Goal: Task Accomplishment & Management: Complete application form

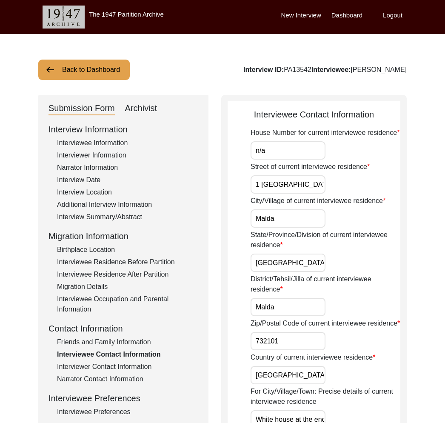
drag, startPoint x: 126, startPoint y: 82, endPoint x: 81, endPoint y: 66, distance: 47.1
click at [81, 66] on button "Back to Dashboard" at bounding box center [84, 70] width 92 height 20
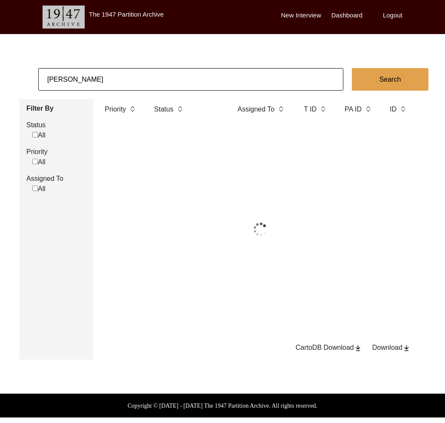
click at [90, 74] on input "[PERSON_NAME]" at bounding box center [190, 79] width 305 height 23
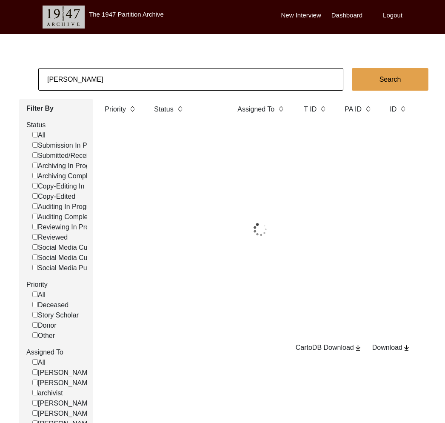
click at [90, 74] on input "[PERSON_NAME]" at bounding box center [190, 79] width 305 height 23
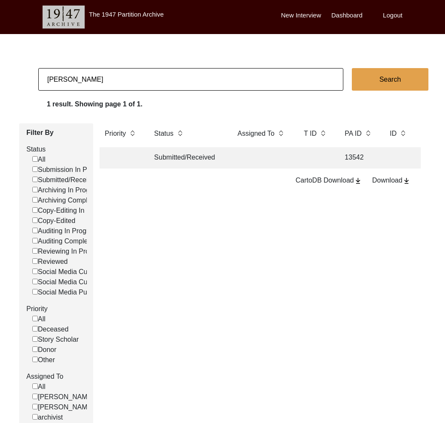
type input "[PERSON_NAME]"
checkbox input "false"
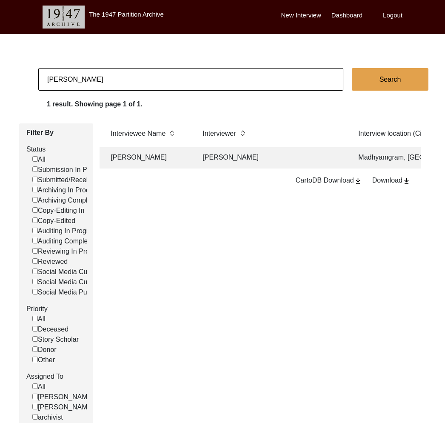
click at [173, 163] on td "[PERSON_NAME]" at bounding box center [148, 157] width 85 height 21
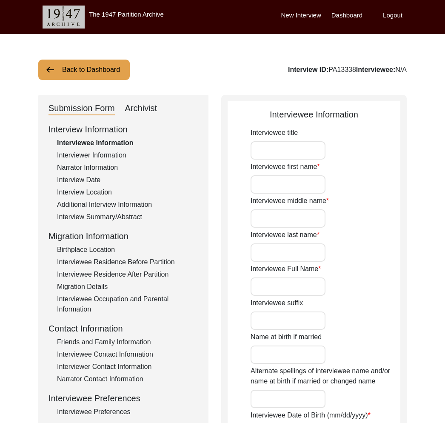
type input "Mrs."
type input "[PERSON_NAME]"
type input "n/a"
type input "[PERSON_NAME]"
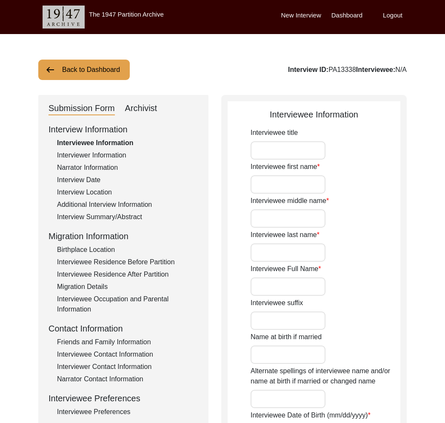
type input "[DATE]"
type input "84"
type input "[DEMOGRAPHIC_DATA]"
type input "Bengali"
type input "[DEMOGRAPHIC_DATA]"
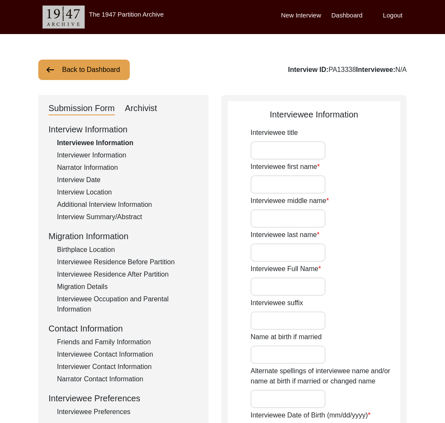
type input "Bengali"
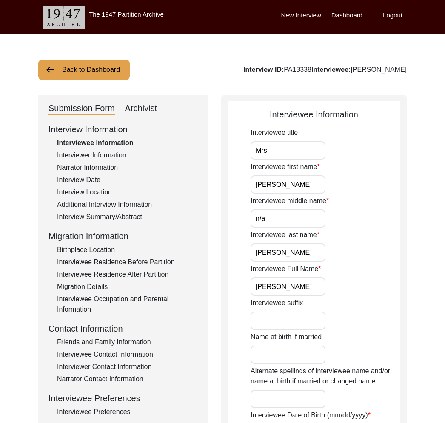
click at [136, 108] on div "Archivist" at bounding box center [141, 109] width 32 height 14
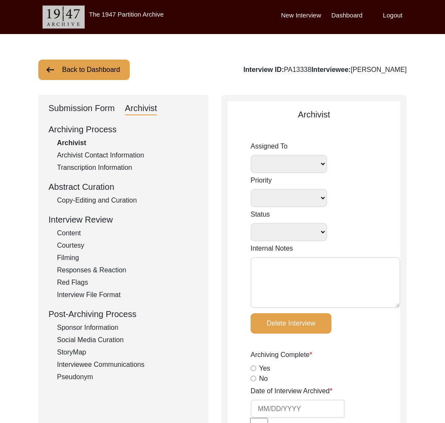
select select
select select "Archiving In Progress"
type textarea "[DATE] [GEOGRAPHIC_DATA]: Assigned to Brianna to archive. Due [DATE]. When arch…"
radio input "true"
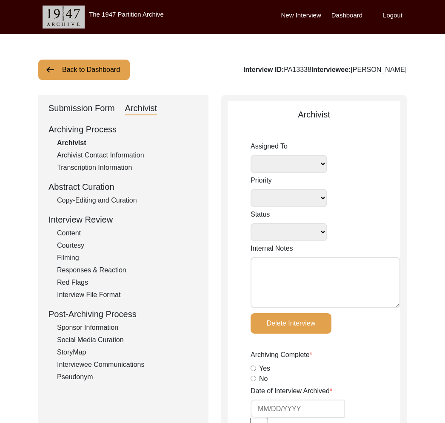
type input "[DATE]"
type textarea "Loremi 54, 5629 Dolorsi: Ametcons. A-elit seddo ei te incidid. Utla-etdo magna …"
radio input "true"
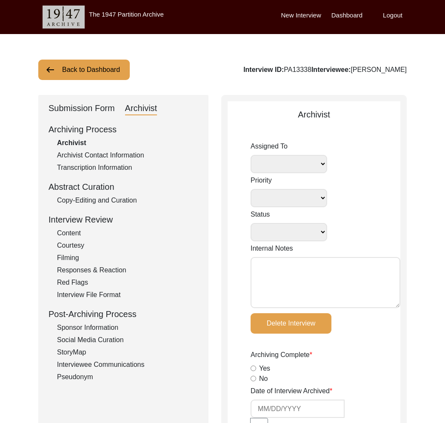
radio input "true"
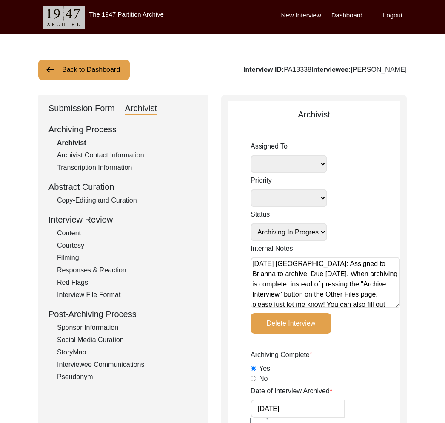
select select
click at [95, 105] on div "Submission Form" at bounding box center [82, 109] width 66 height 14
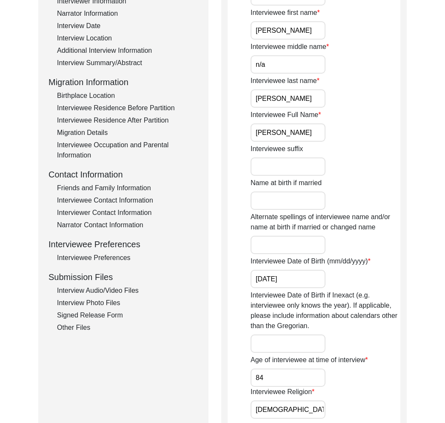
scroll to position [192, 0]
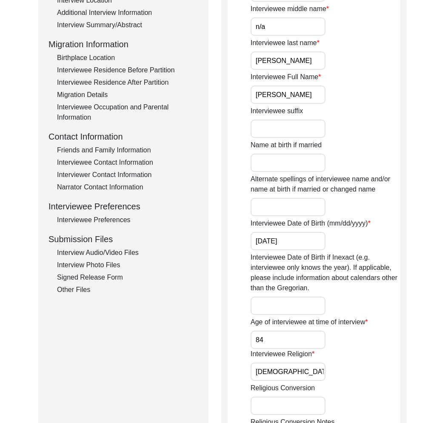
click at [75, 289] on div "Other Files" at bounding box center [127, 290] width 141 height 10
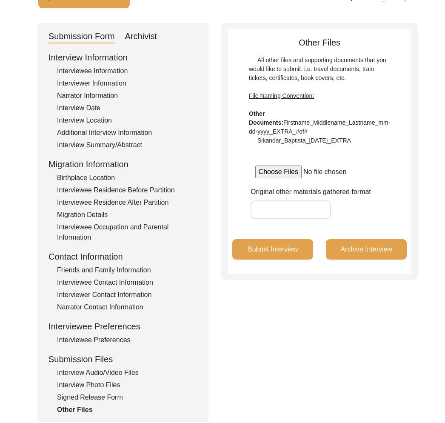
scroll to position [43, 0]
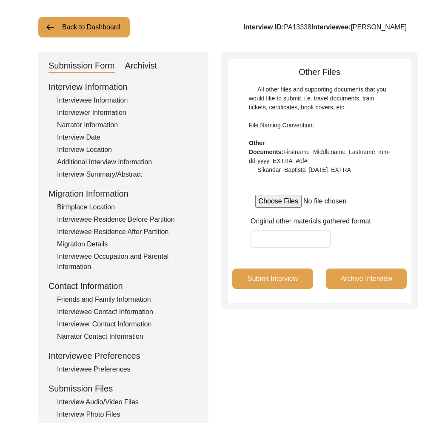
click at [340, 289] on button "Archive Interview" at bounding box center [366, 279] width 81 height 20
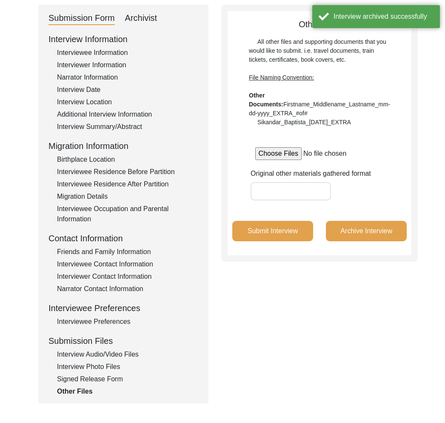
scroll to position [183, 0]
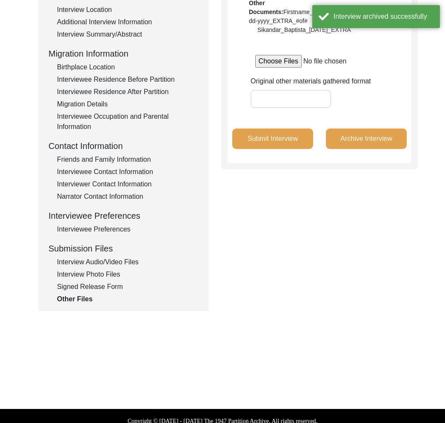
click at [119, 285] on div "Signed Release Form" at bounding box center [127, 287] width 141 height 10
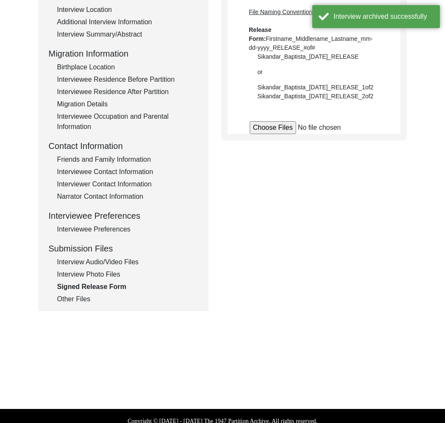
click at [120, 299] on div "Other Files" at bounding box center [127, 299] width 141 height 10
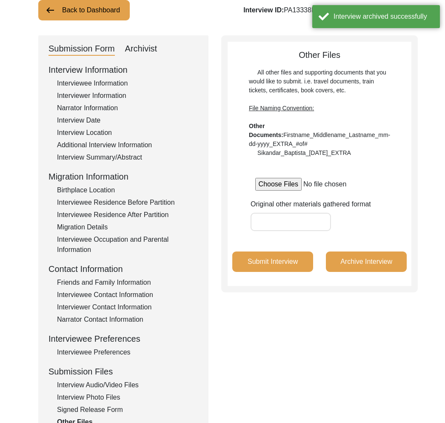
scroll to position [0, 0]
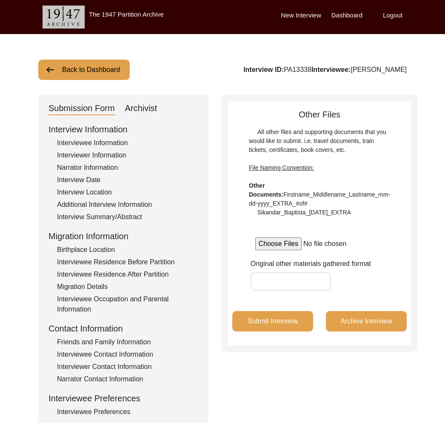
click at [113, 74] on button "Back to Dashboard" at bounding box center [84, 70] width 92 height 20
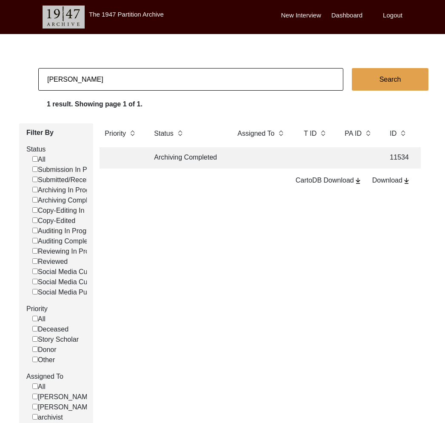
click at [174, 158] on td "Archiving Completed" at bounding box center [187, 157] width 77 height 21
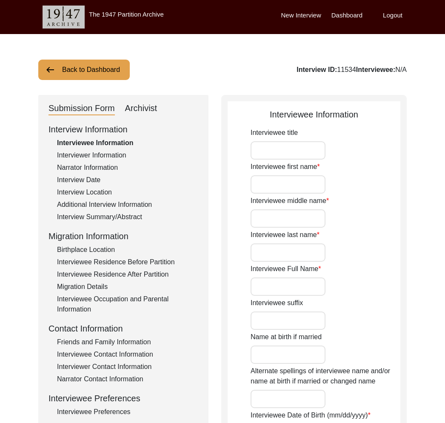
type input "Mrs."
type input "[PERSON_NAME]"
type input "n/a"
type input "[PERSON_NAME]"
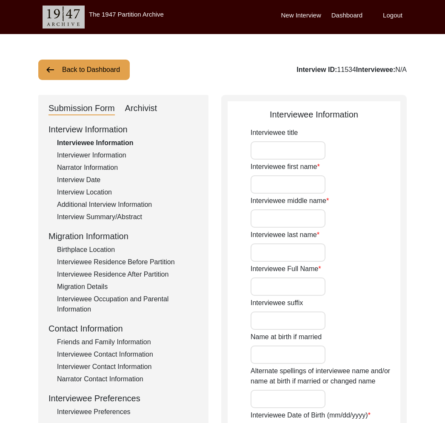
type input "[DATE]"
type input "84"
type input "[DEMOGRAPHIC_DATA]"
type input "Bengali"
type input "[DEMOGRAPHIC_DATA]"
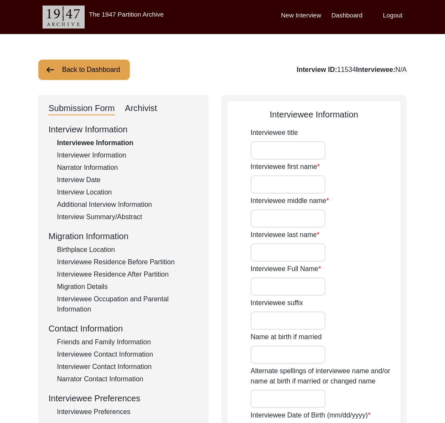
type input "Bengali"
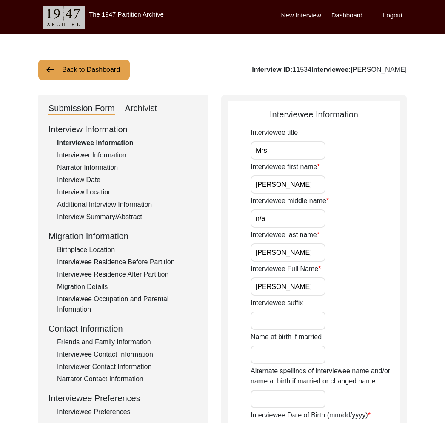
click at [307, 69] on div "Interview ID: 11534 Interviewee: [PERSON_NAME]" at bounding box center [329, 70] width 155 height 10
copy div "11534"
drag, startPoint x: 110, startPoint y: 63, endPoint x: 115, endPoint y: 66, distance: 5.7
click at [111, 63] on button "Back to Dashboard" at bounding box center [84, 70] width 92 height 20
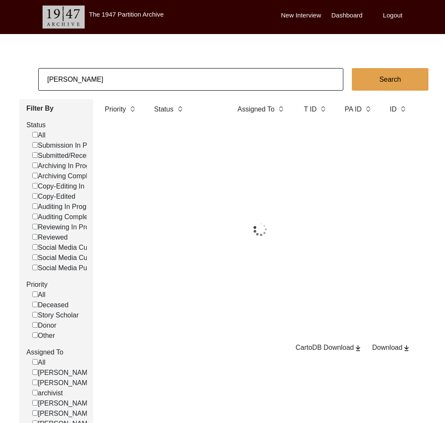
click at [126, 87] on input "[PERSON_NAME]" at bounding box center [190, 79] width 305 height 23
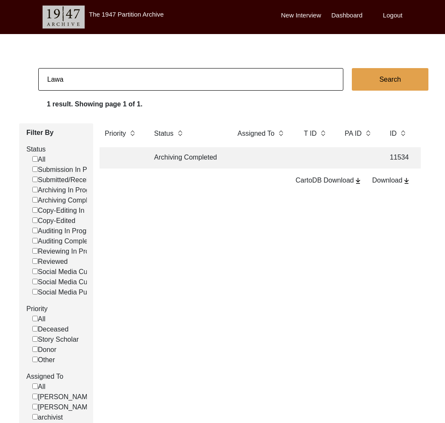
type input "Lawa"
checkbox input "false"
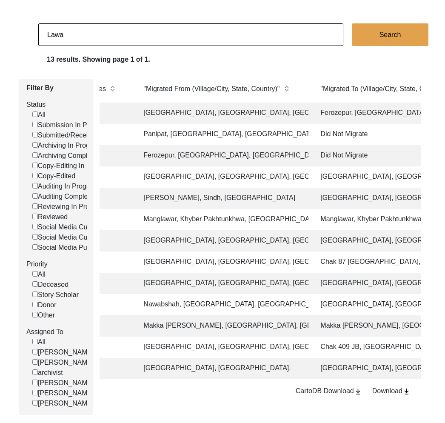
scroll to position [60, 0]
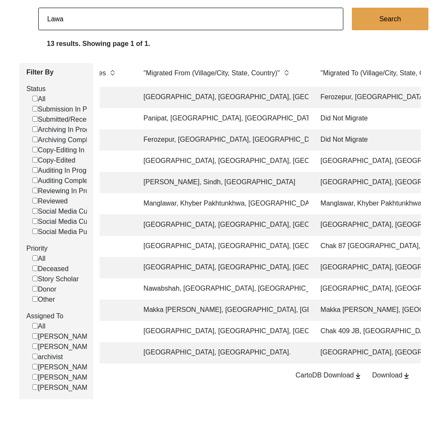
click at [71, 27] on input "Lawa" at bounding box center [190, 19] width 305 height 23
click at [70, 26] on input "Lawa" at bounding box center [190, 19] width 305 height 23
paste input "Attock"
type input "Attock"
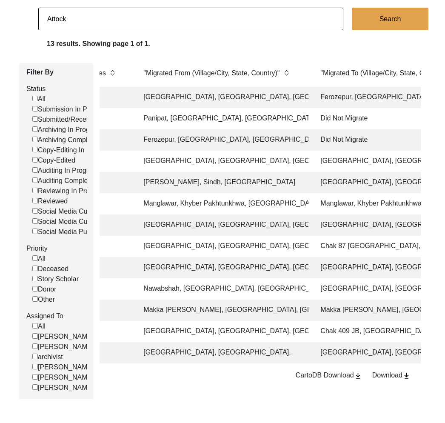
checkbox input "false"
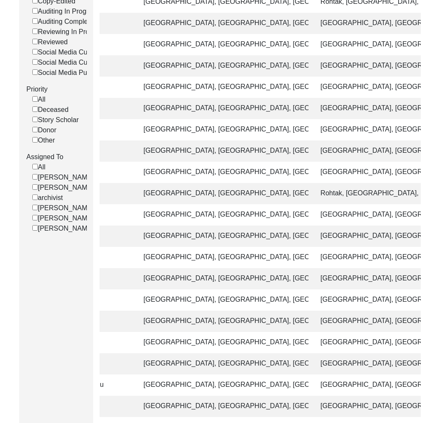
scroll to position [323, 0]
